Goal: Information Seeking & Learning: Check status

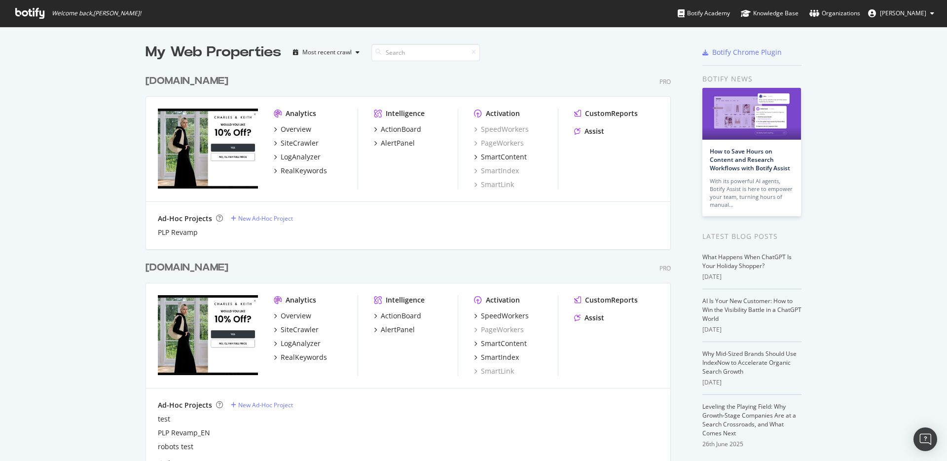
scroll to position [0, 0]
click at [309, 170] on div "RealKeywords" at bounding box center [304, 170] width 46 height 10
